Goal: Task Accomplishment & Management: Manage account settings

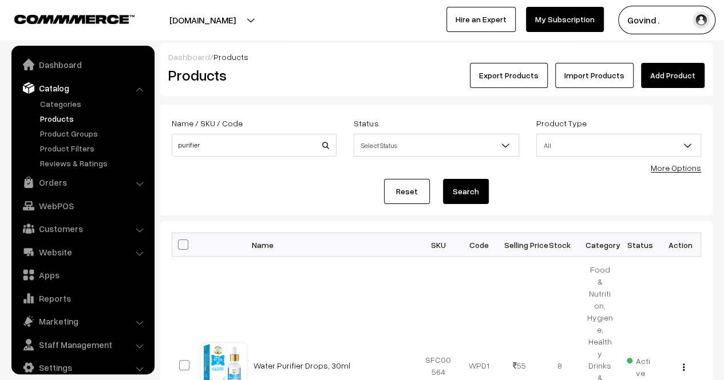
scroll to position [14, 0]
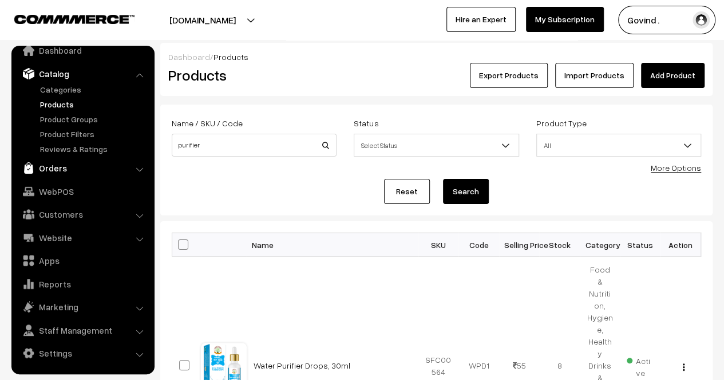
click at [62, 171] on link "Orders" at bounding box center [82, 168] width 136 height 21
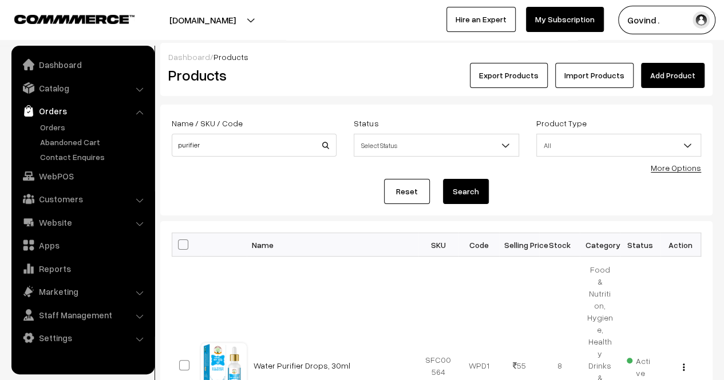
click at [62, 171] on link "WebPOS" at bounding box center [82, 176] width 136 height 21
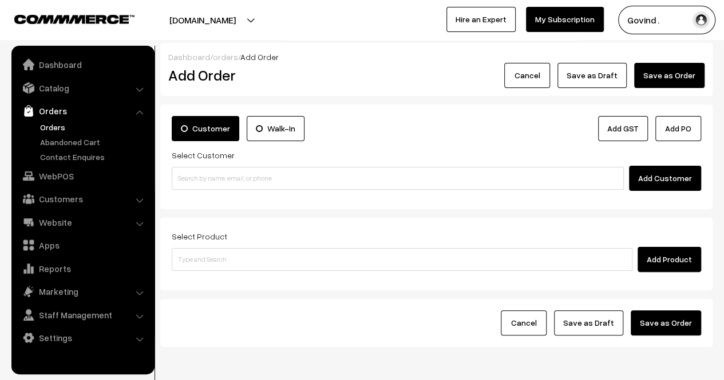
click at [56, 124] on link "Orders" at bounding box center [93, 127] width 113 height 12
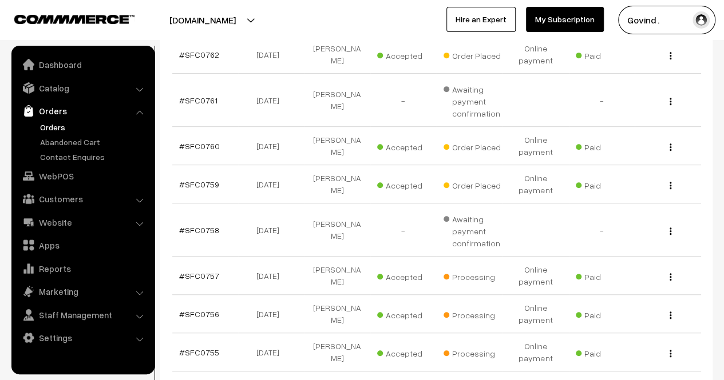
scroll to position [232, 0]
click at [671, 187] on img "button" at bounding box center [670, 186] width 2 height 7
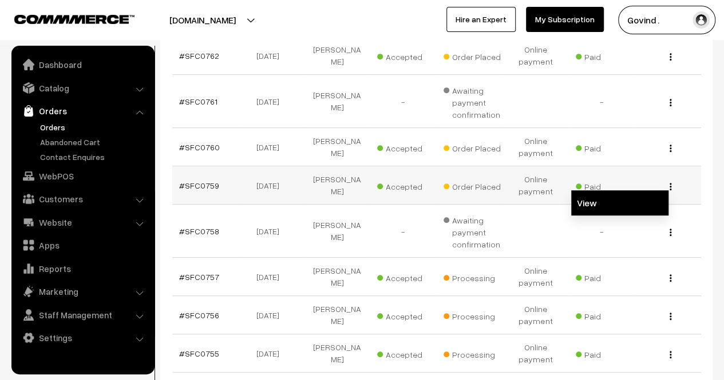
click at [607, 203] on link "View" at bounding box center [619, 203] width 97 height 25
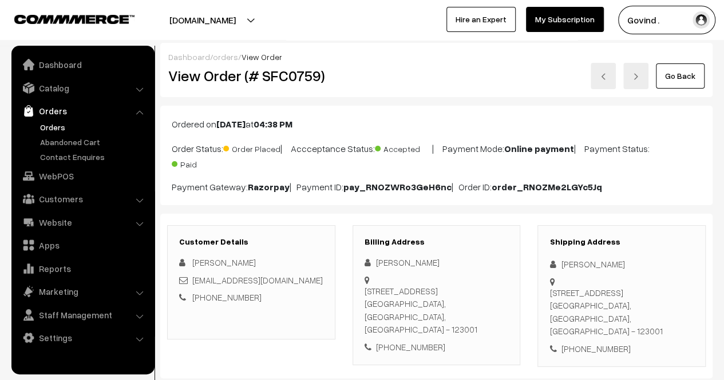
click at [584, 264] on div "Neharika Chauhan" at bounding box center [621, 264] width 144 height 13
click at [573, 265] on div "Neharika Chauhan" at bounding box center [621, 264] width 144 height 13
drag, startPoint x: 573, startPoint y: 265, endPoint x: 585, endPoint y: 266, distance: 11.5
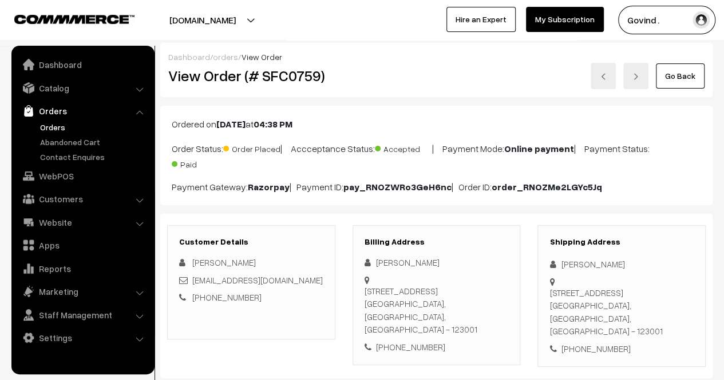
click at [585, 266] on div "Neharika Chauhan" at bounding box center [621, 264] width 144 height 13
copy div "Neharika Chauhan"
click at [686, 69] on link "Go Back" at bounding box center [680, 76] width 49 height 25
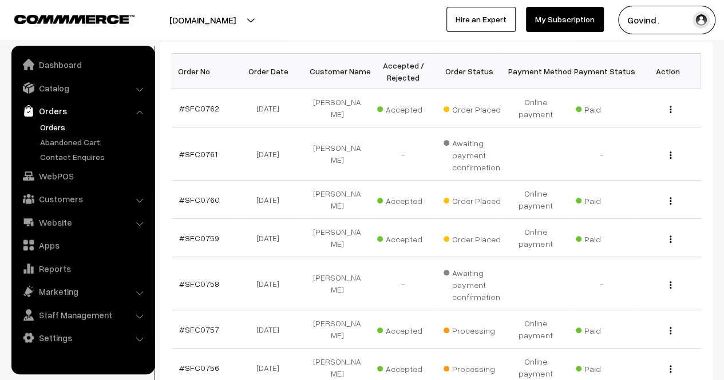
scroll to position [180, 0]
click at [670, 200] on img "button" at bounding box center [670, 200] width 2 height 7
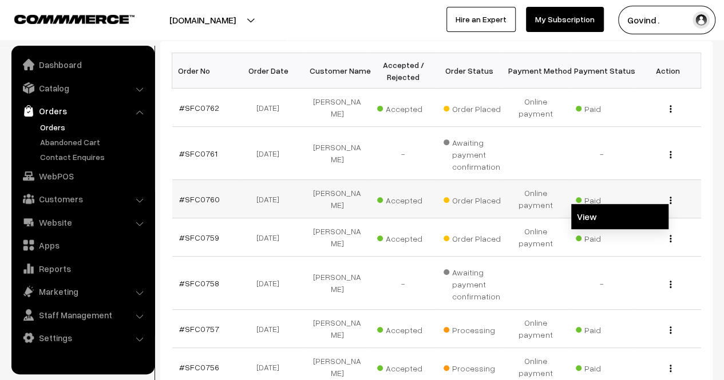
click at [633, 212] on link "View" at bounding box center [619, 216] width 97 height 25
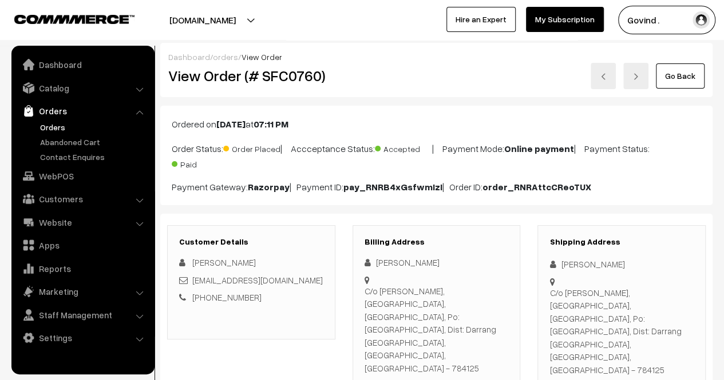
click at [588, 263] on div "Amit Kumar Dutta" at bounding box center [621, 264] width 144 height 13
copy div "Amit Kumar Dutta"
click at [683, 82] on link "Go Back" at bounding box center [680, 76] width 49 height 25
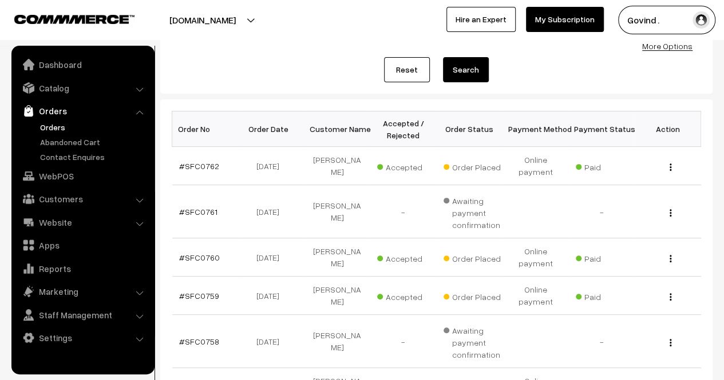
scroll to position [124, 0]
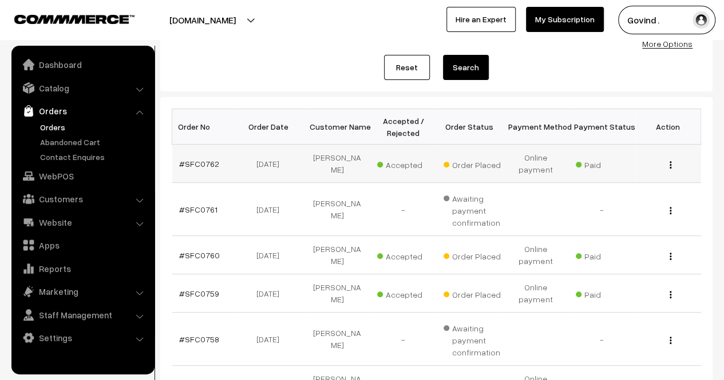
click at [668, 164] on div "View" at bounding box center [667, 164] width 53 height 12
click at [672, 164] on div "View" at bounding box center [667, 164] width 53 height 12
click at [669, 167] on img "button" at bounding box center [670, 164] width 2 height 7
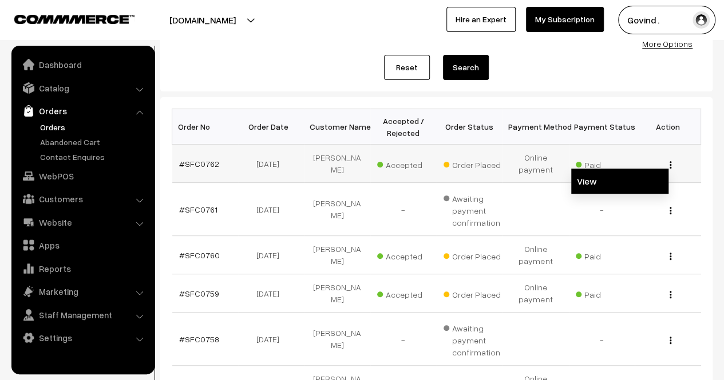
click at [649, 174] on link "View" at bounding box center [619, 181] width 97 height 25
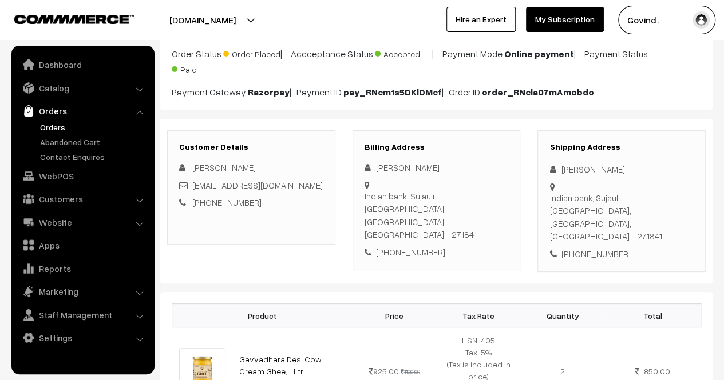
scroll to position [101, 0]
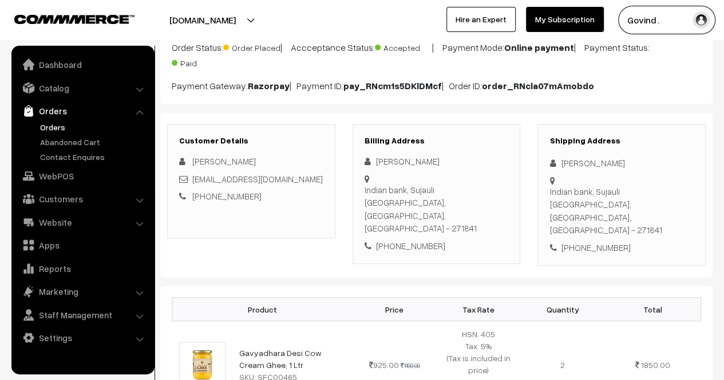
click at [580, 164] on div "[PERSON_NAME]" at bounding box center [621, 163] width 144 height 13
copy div "[PERSON_NAME]"
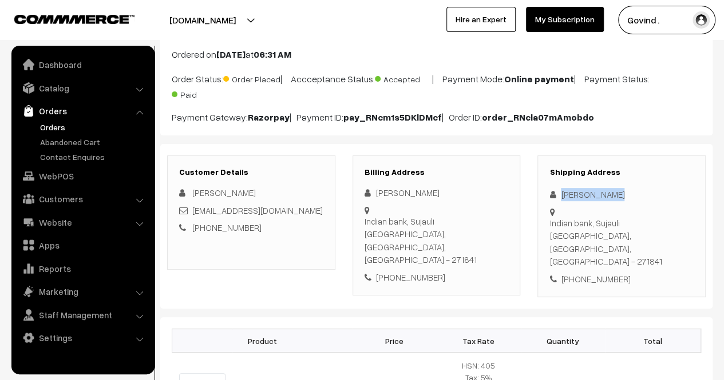
scroll to position [65, 0]
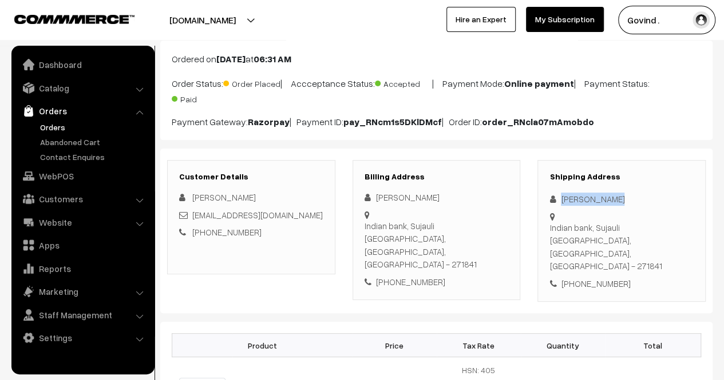
copy div "[PERSON_NAME]"
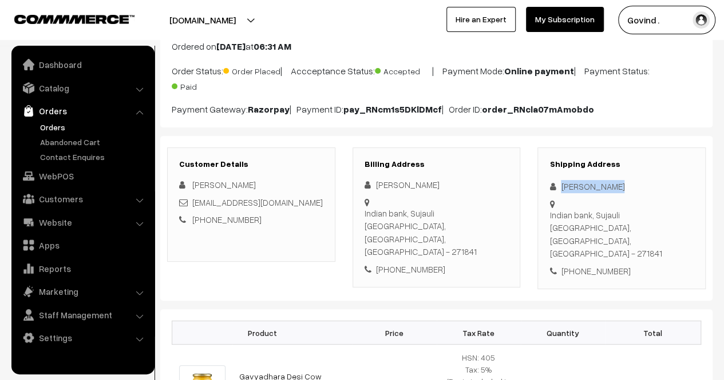
scroll to position [0, 0]
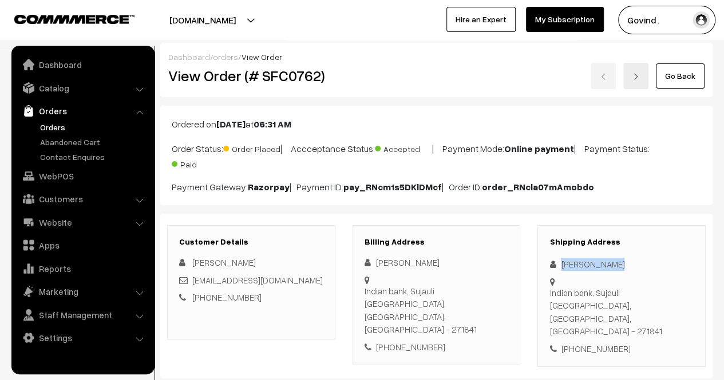
click at [684, 80] on link "Go Back" at bounding box center [680, 76] width 49 height 25
